Goal: Information Seeking & Learning: Learn about a topic

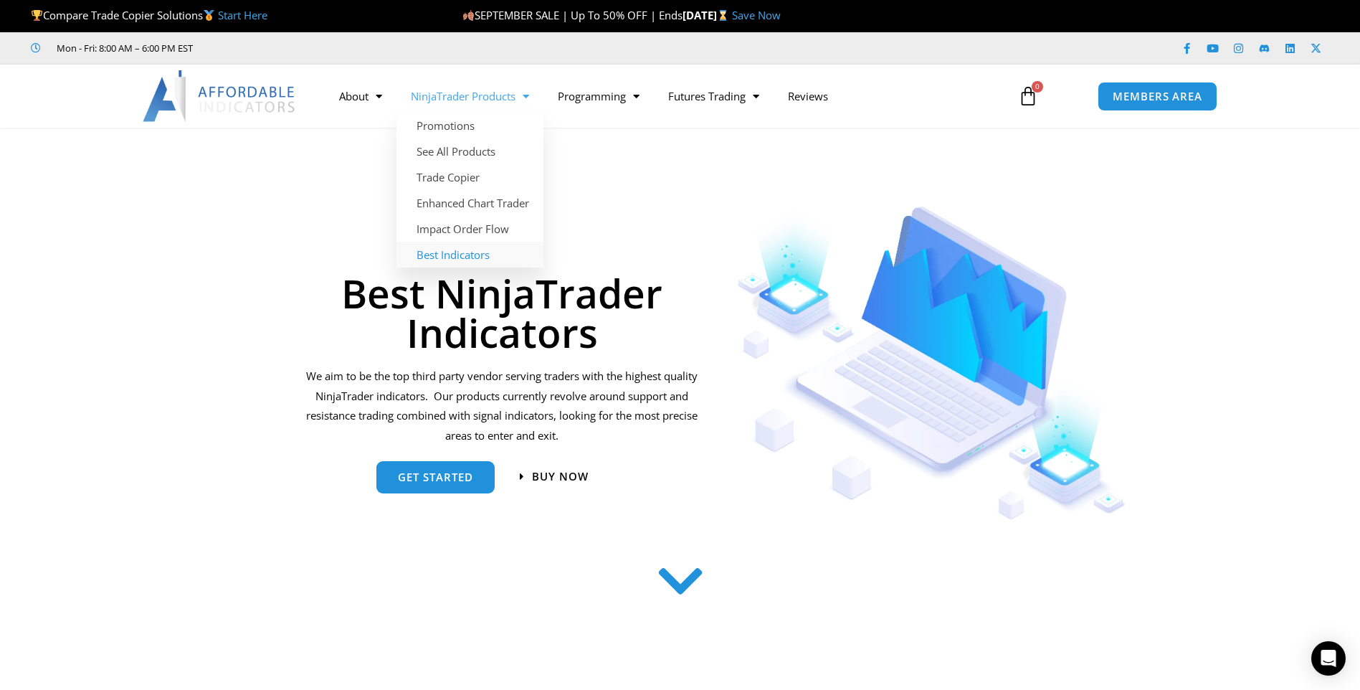
click at [477, 255] on link "Best Indicators" at bounding box center [469, 255] width 147 height 26
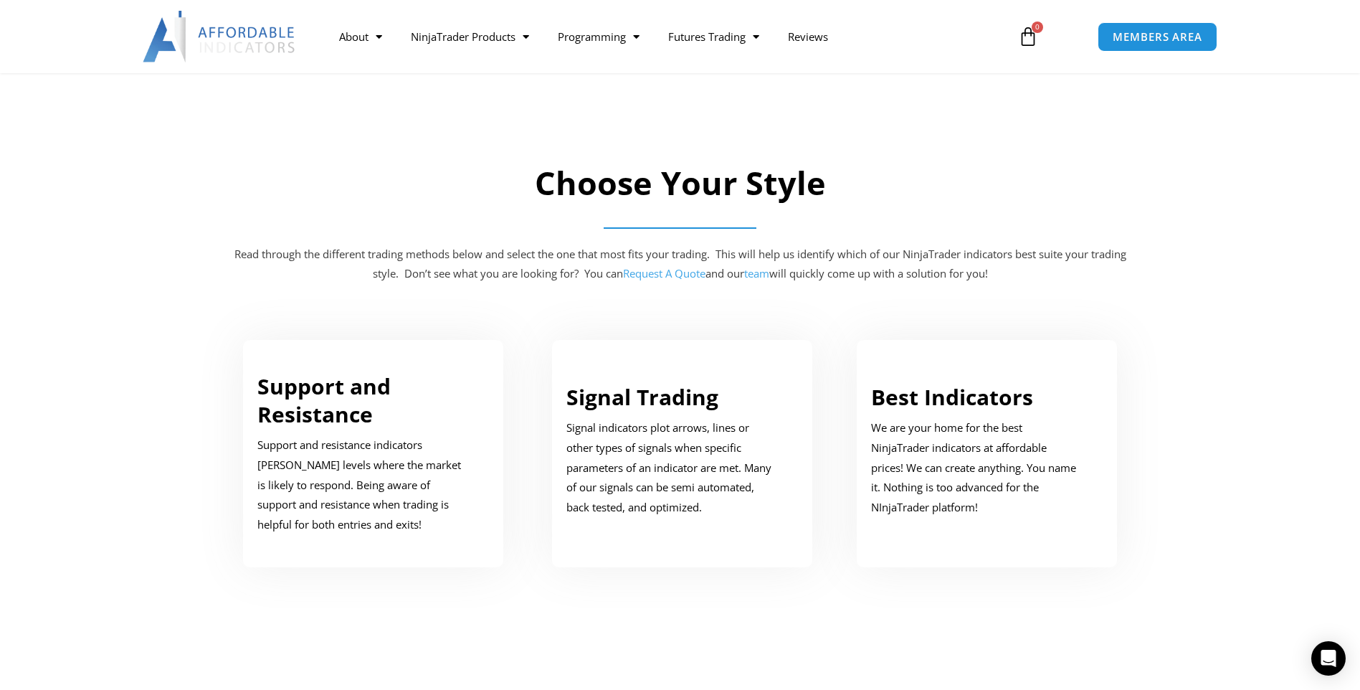
scroll to position [574, 0]
click at [923, 412] on div "Best Indicators We are your home for the best NinjaTrader indicators at afforda…" at bounding box center [976, 449] width 211 height 135
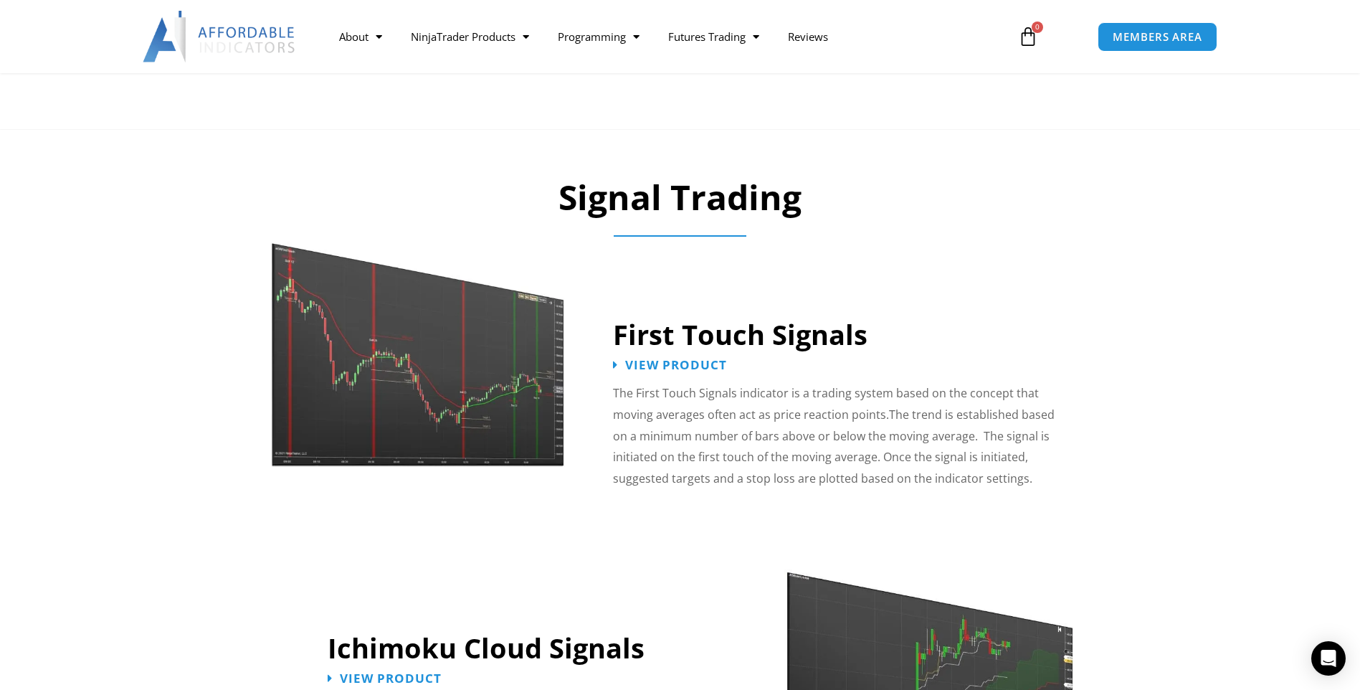
scroll to position [2079, 0]
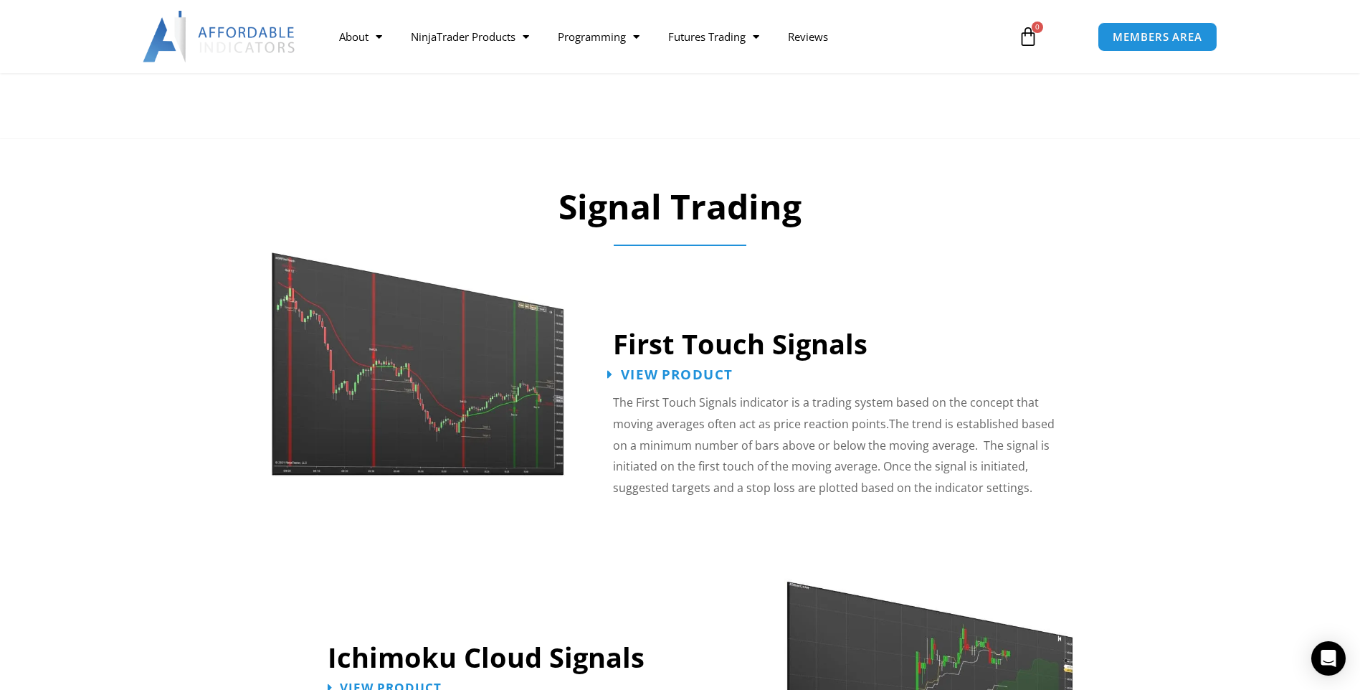
click at [653, 368] on span "View Product" at bounding box center [677, 375] width 112 height 14
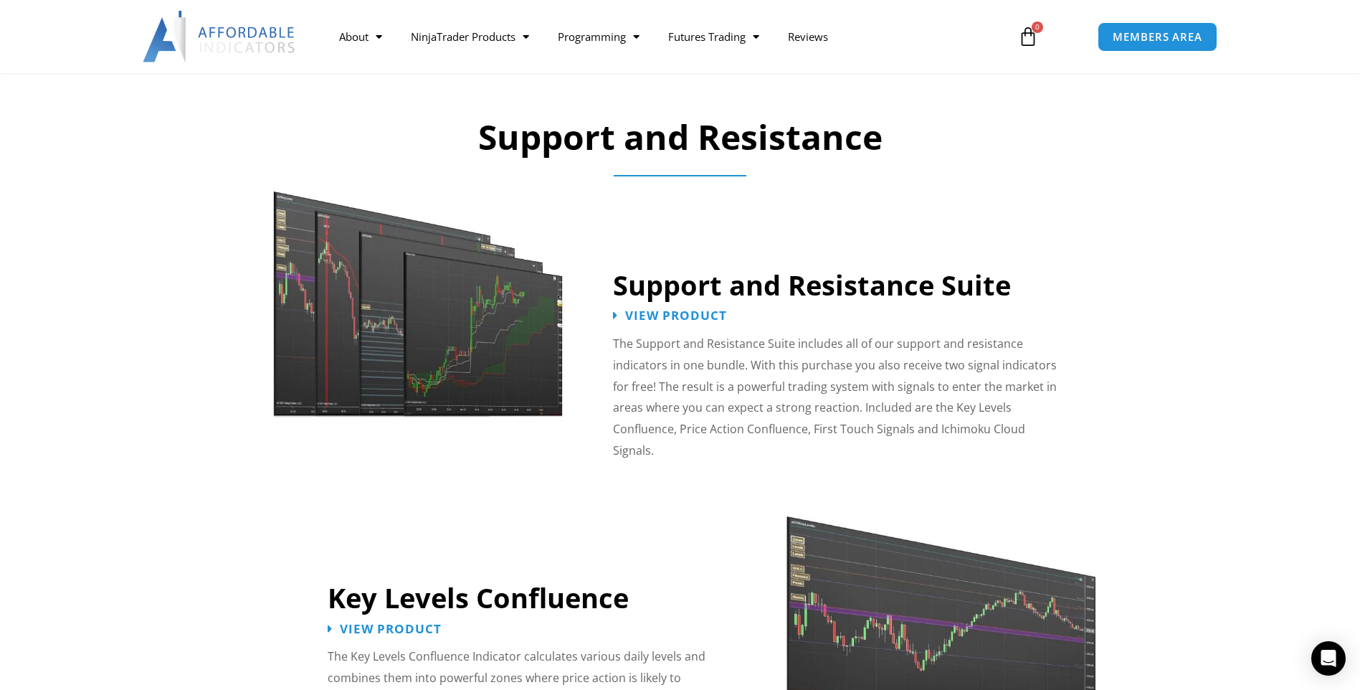
scroll to position [1147, 0]
click at [673, 318] on span "View Product" at bounding box center [677, 317] width 112 height 14
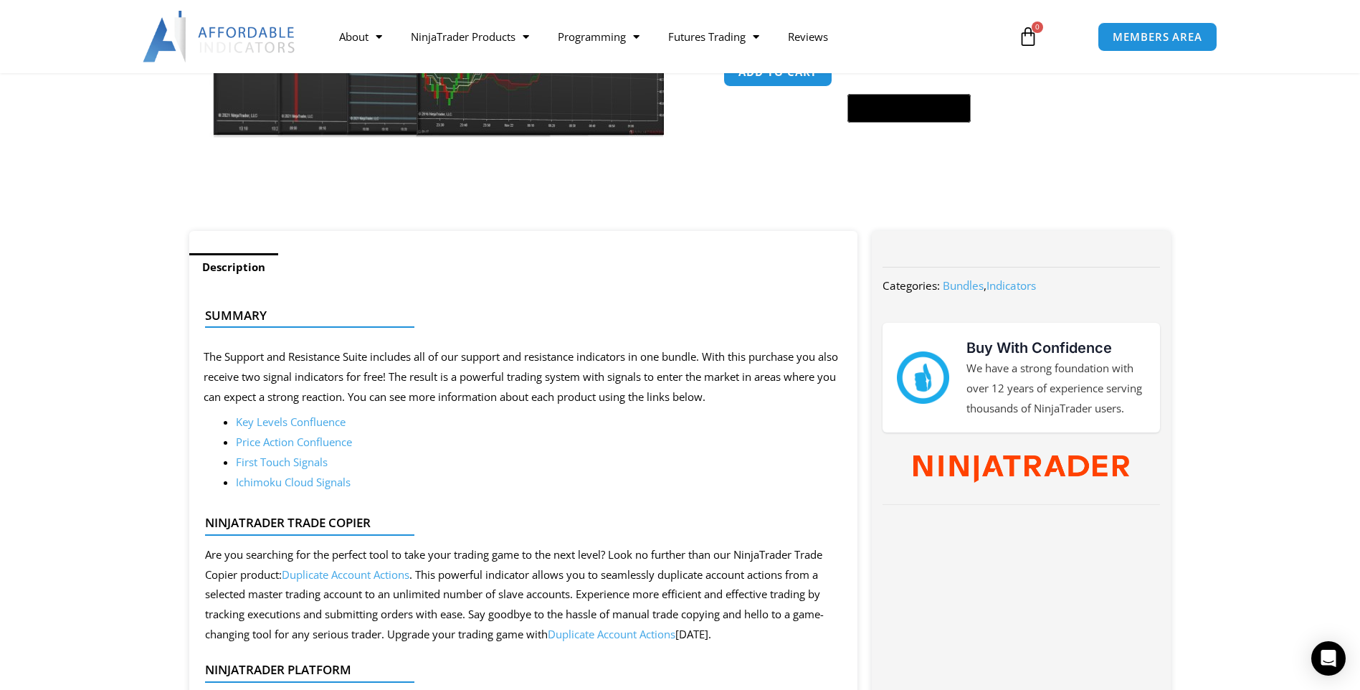
scroll to position [430, 0]
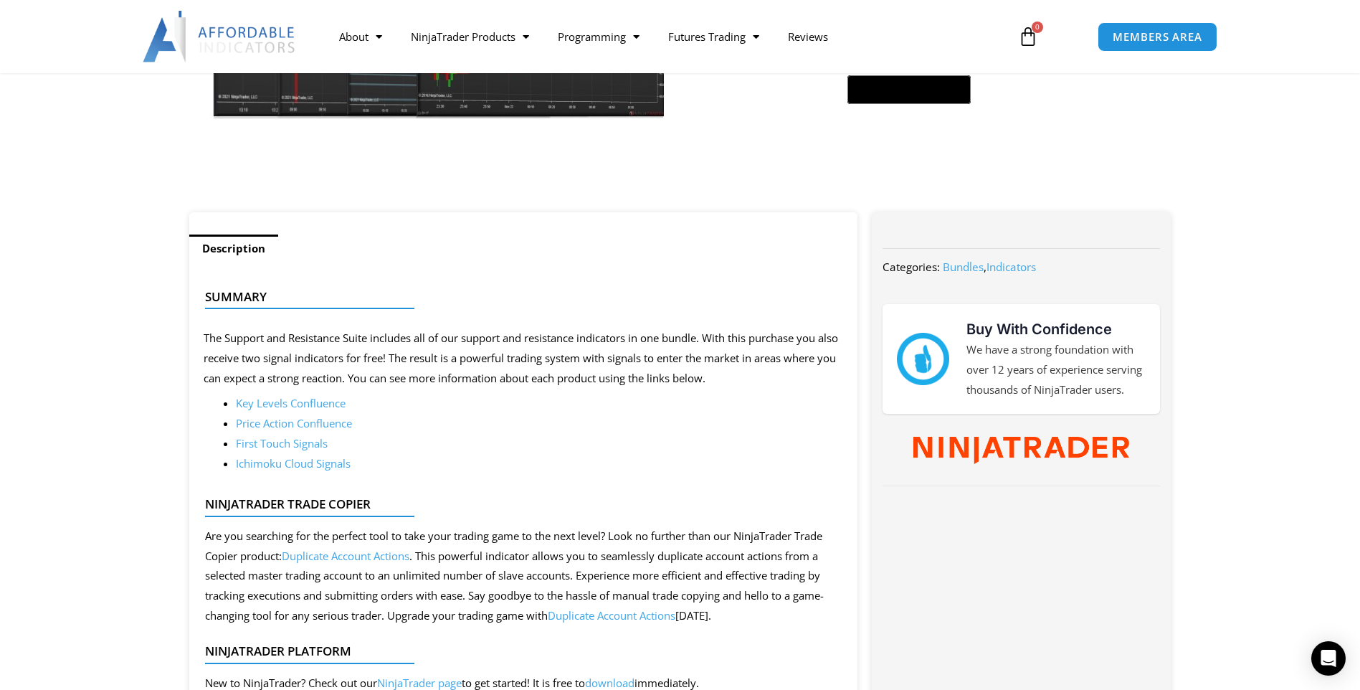
click at [323, 402] on link "Key Levels Confluence" at bounding box center [291, 403] width 110 height 14
